Goal: Obtain resource: Download file/media

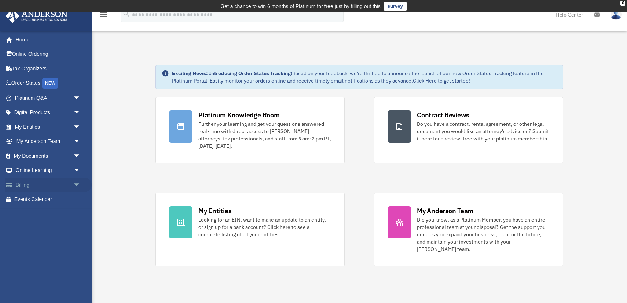
click at [75, 184] on span "arrow_drop_down" at bounding box center [80, 184] width 15 height 15
click at [51, 198] on link "$ Open Invoices" at bounding box center [50, 199] width 81 height 15
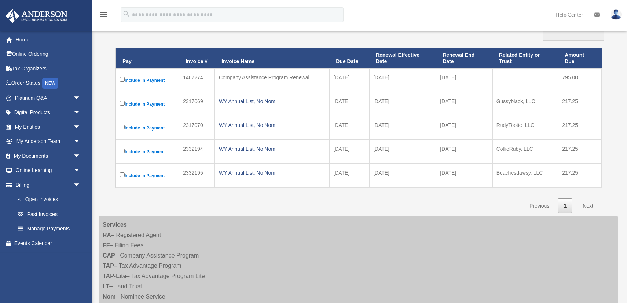
scroll to position [99, 0]
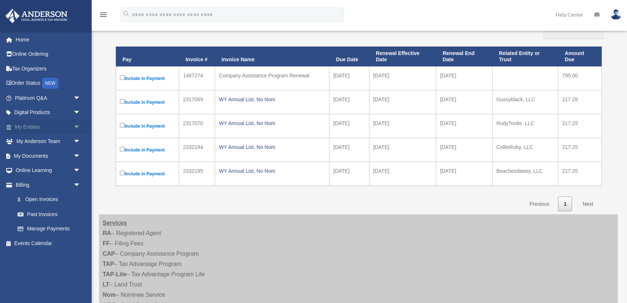
click at [74, 129] on span "arrow_drop_down" at bounding box center [80, 126] width 15 height 15
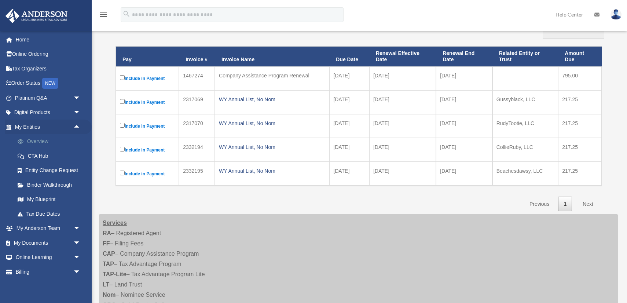
click at [41, 139] on link "Overview" at bounding box center [50, 141] width 81 height 15
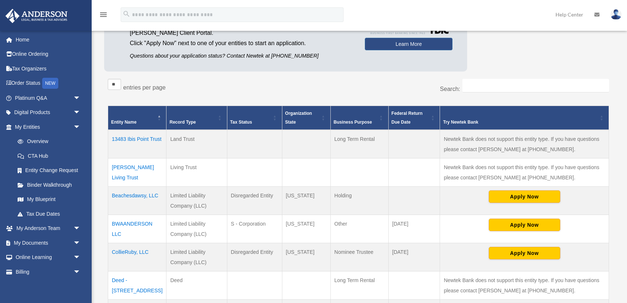
scroll to position [96, 0]
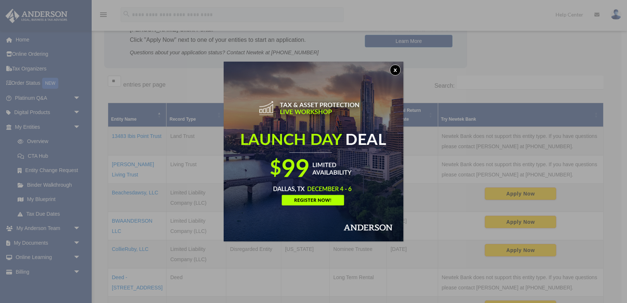
click at [397, 68] on button "x" at bounding box center [395, 70] width 11 height 11
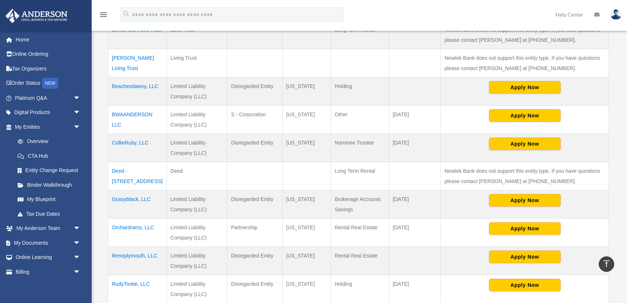
scroll to position [239, 0]
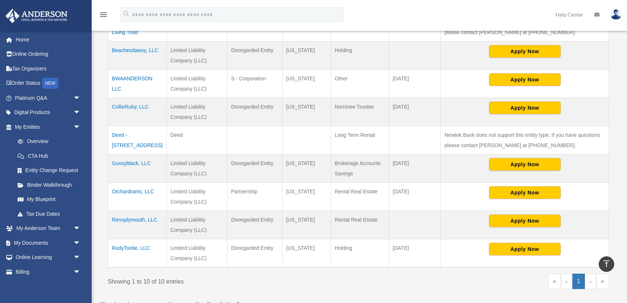
click at [142, 191] on td "Orchardrams, LLC" at bounding box center [137, 197] width 59 height 28
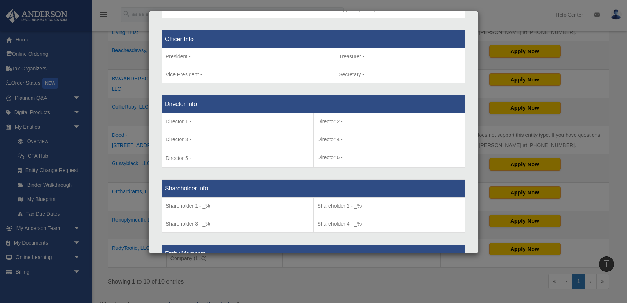
scroll to position [0, 0]
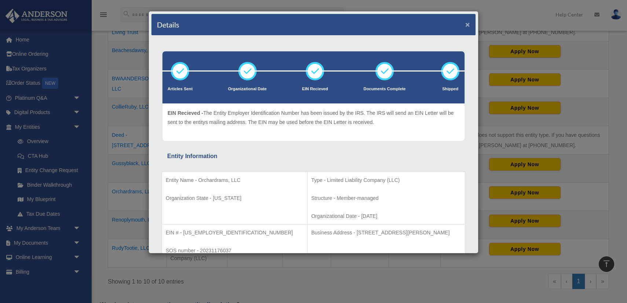
click at [469, 26] on button "×" at bounding box center [467, 25] width 5 height 8
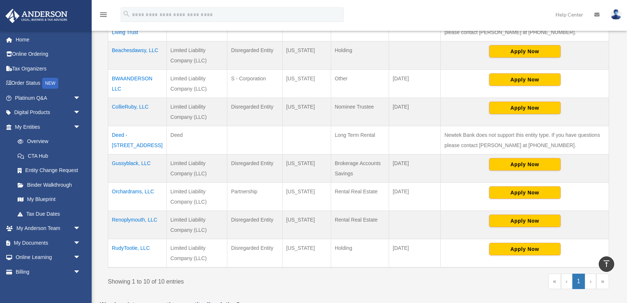
click at [132, 163] on td "Gussyblack, LLC" at bounding box center [137, 168] width 59 height 28
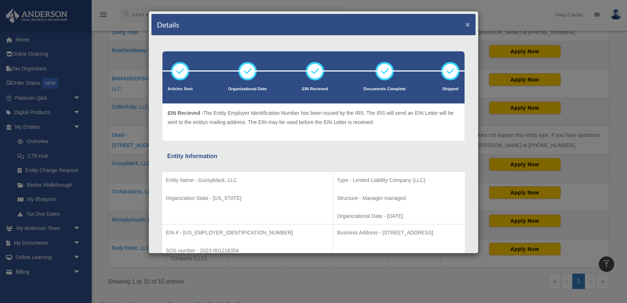
click at [467, 24] on button "×" at bounding box center [467, 25] width 5 height 8
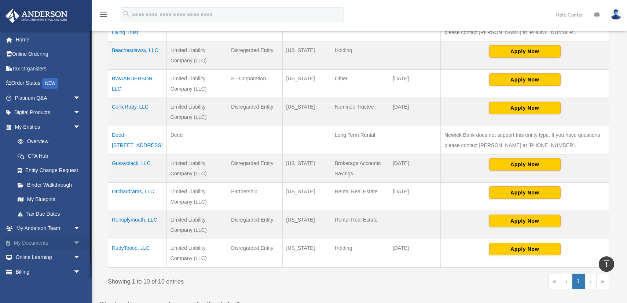
click at [74, 243] on span "arrow_drop_down" at bounding box center [80, 242] width 15 height 15
click at [31, 257] on link "Box" at bounding box center [50, 257] width 81 height 15
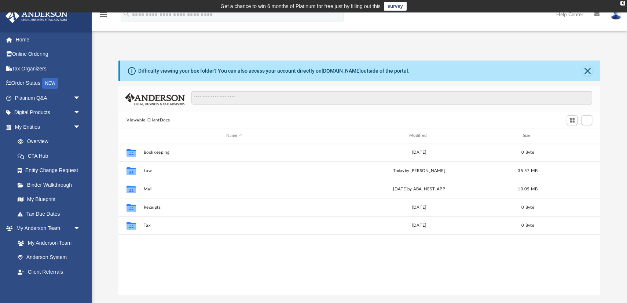
scroll to position [166, 482]
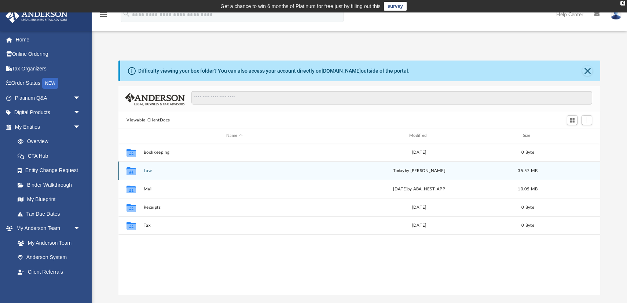
click at [151, 170] on button "Law" at bounding box center [234, 170] width 181 height 5
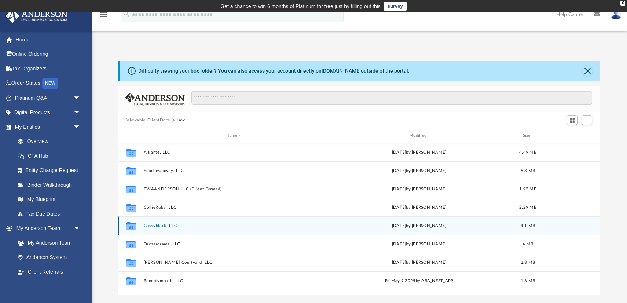
click at [161, 224] on button "Gussyblack, LLC" at bounding box center [234, 225] width 181 height 5
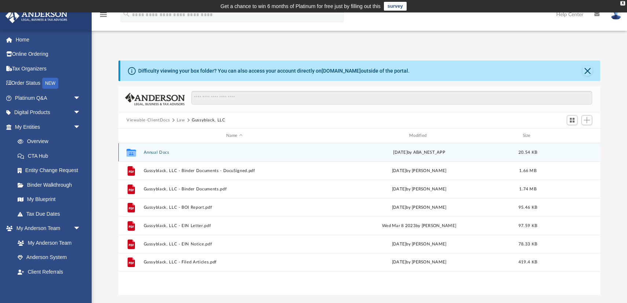
click at [162, 152] on button "Annual Docs" at bounding box center [234, 152] width 181 height 5
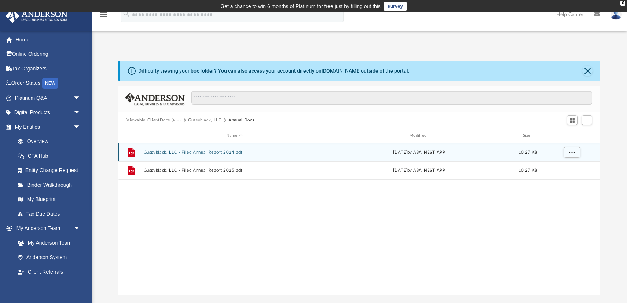
click at [161, 152] on button "Gussyblack, LLC - Filed Annual Report 2024.pdf" at bounding box center [234, 152] width 181 height 5
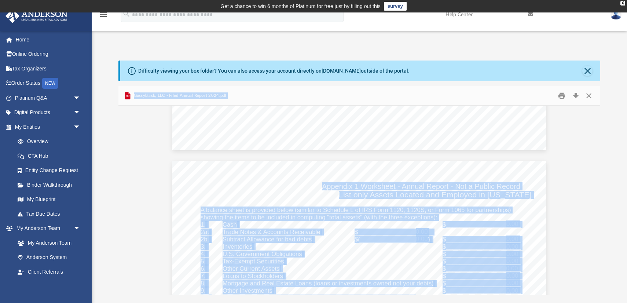
scroll to position [0, 0]
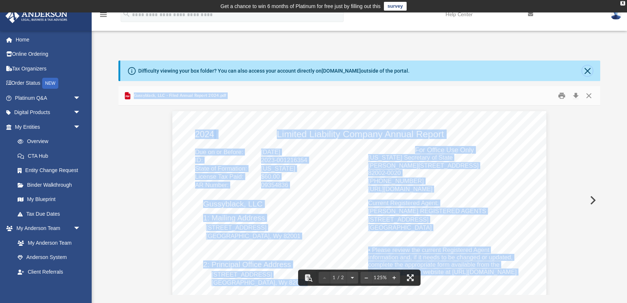
click at [588, 70] on button "Close" at bounding box center [587, 71] width 10 height 10
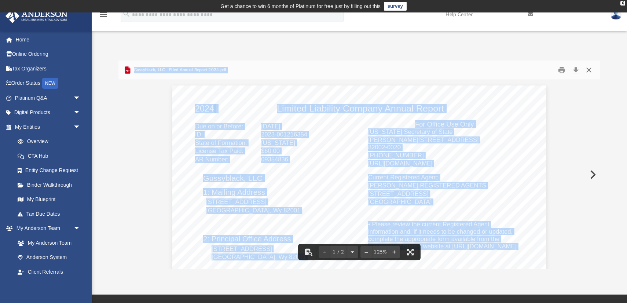
click at [590, 72] on button "Close" at bounding box center [588, 70] width 13 height 11
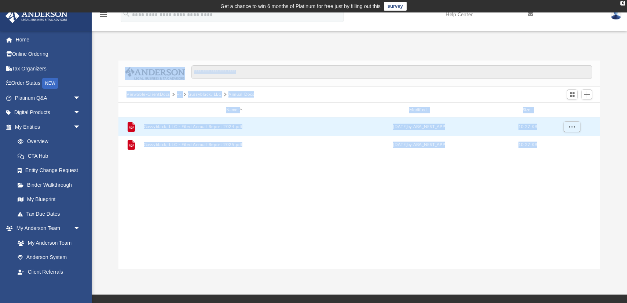
click at [161, 95] on button "Viewable-ClientDocs" at bounding box center [147, 94] width 43 height 7
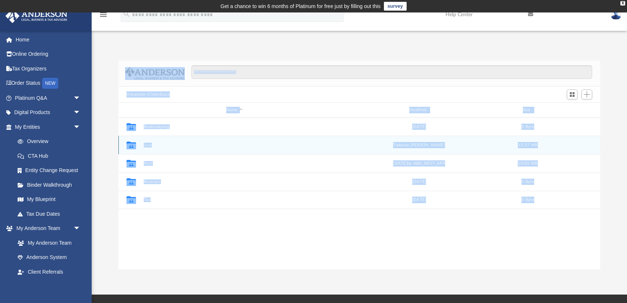
click at [148, 147] on button "Law" at bounding box center [234, 145] width 181 height 5
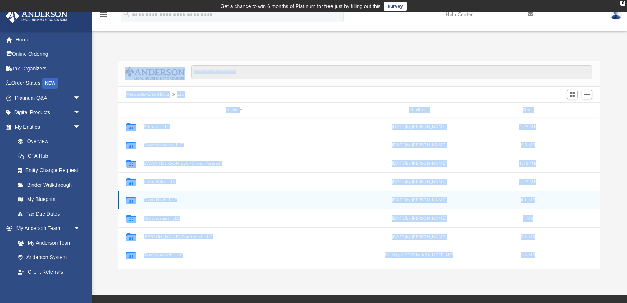
click at [157, 198] on button "Gussyblack, LLC" at bounding box center [234, 200] width 181 height 5
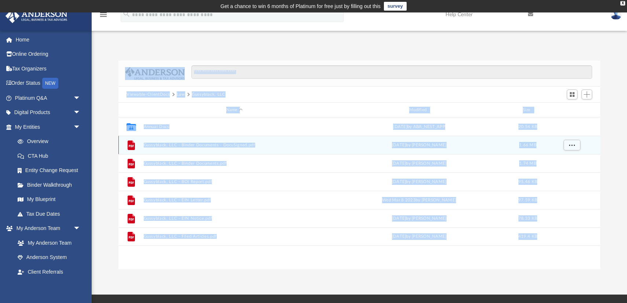
click at [194, 146] on button "Gussyblack, LLC - Binder Documents - DocuSigned.pdf" at bounding box center [234, 145] width 181 height 5
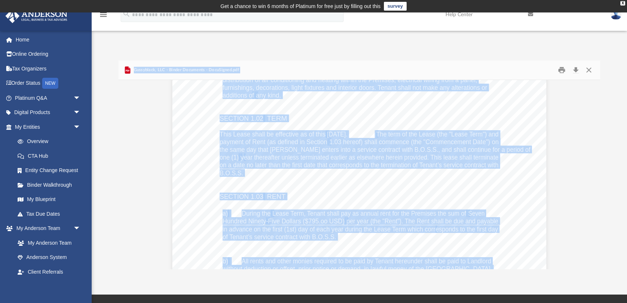
scroll to position [1568, 0]
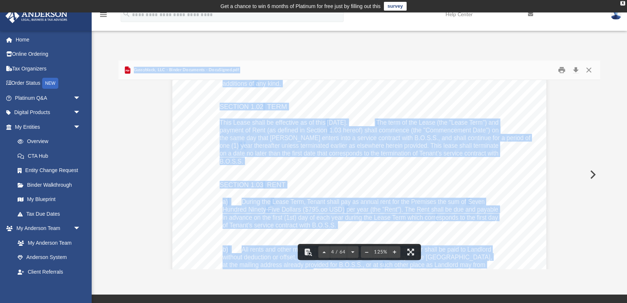
click at [439, 232] on div "Gussyblack, LLC b) Landlord shall be responsible, at its sole cost, for decorat…" at bounding box center [359, 244] width 374 height 484
click at [589, 69] on button "Close" at bounding box center [588, 70] width 13 height 11
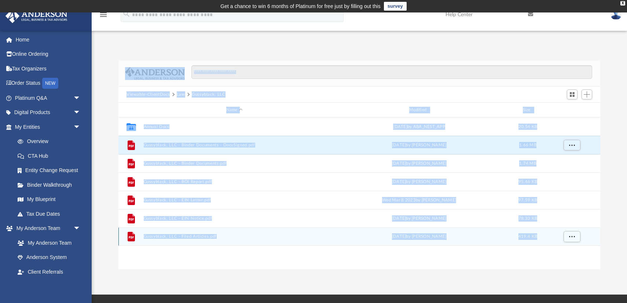
click at [198, 236] on button "Gussyblack, LLC - Filed Articles.pdf" at bounding box center [234, 236] width 181 height 5
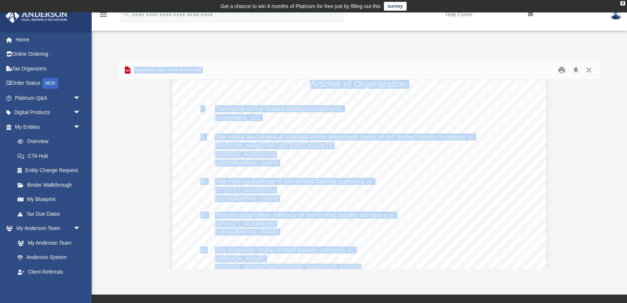
scroll to position [0, 0]
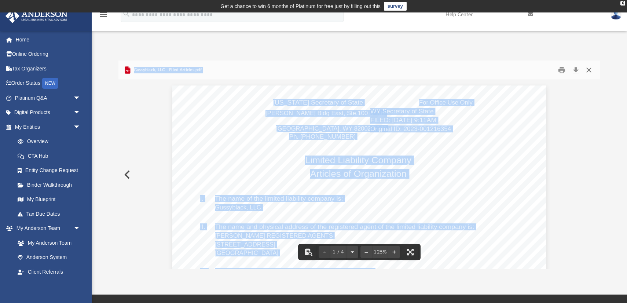
click at [589, 70] on button "Close" at bounding box center [588, 70] width 13 height 11
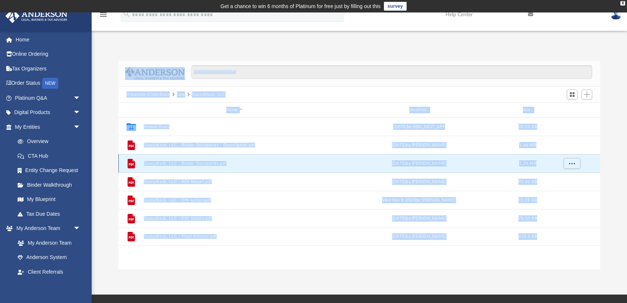
click at [222, 162] on button "Gussyblack, LLC - Binder Documents.pdf" at bounding box center [234, 163] width 181 height 5
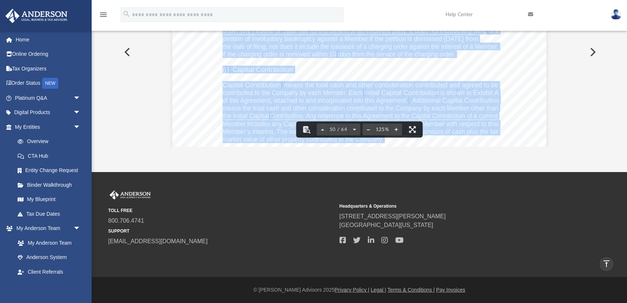
scroll to position [24259, 0]
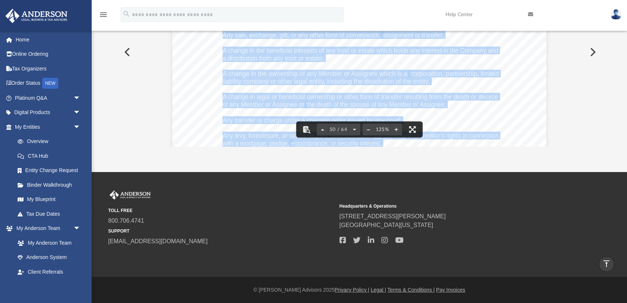
click at [127, 52] on button "Preview" at bounding box center [126, 52] width 16 height 21
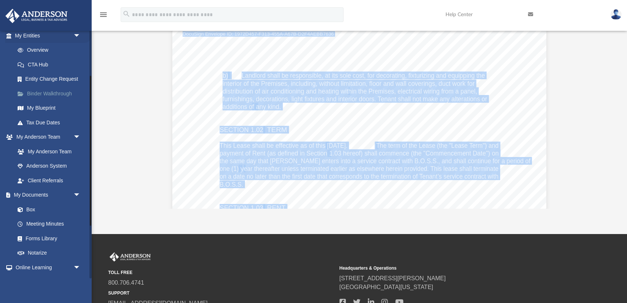
scroll to position [112, 0]
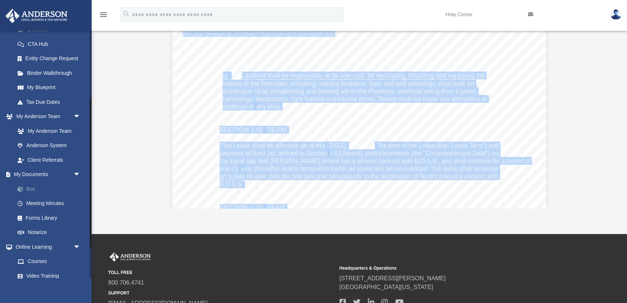
click at [33, 187] on link "Box" at bounding box center [50, 188] width 81 height 15
click at [44, 203] on link "Meeting Minutes" at bounding box center [50, 203] width 81 height 15
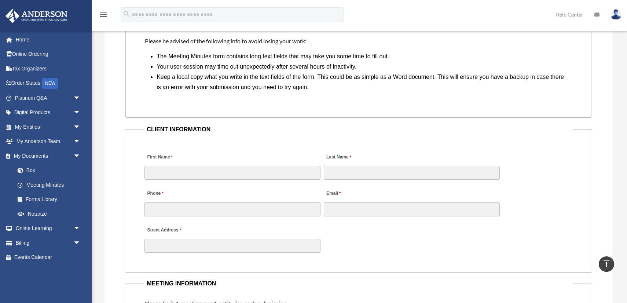
scroll to position [656, 0]
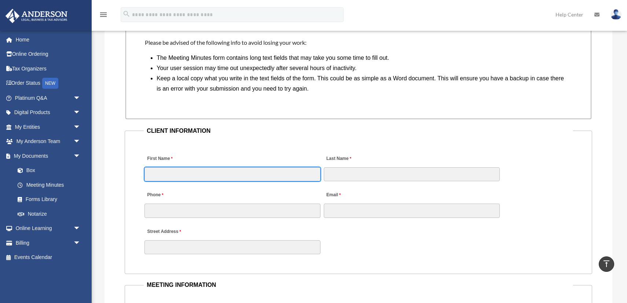
click at [261, 174] on input "First Name" at bounding box center [232, 174] width 176 height 14
click at [471, 133] on legend "CLIENT INFORMATION" at bounding box center [358, 131] width 429 height 10
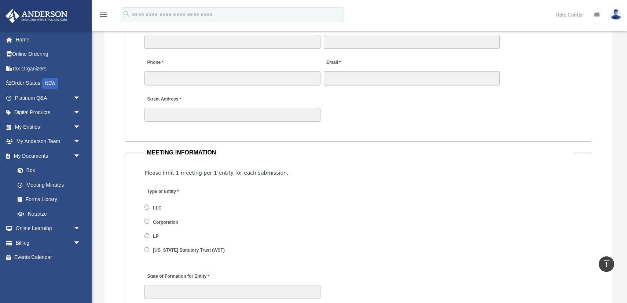
scroll to position [791, 0]
